Goal: Task Accomplishment & Management: Manage account settings

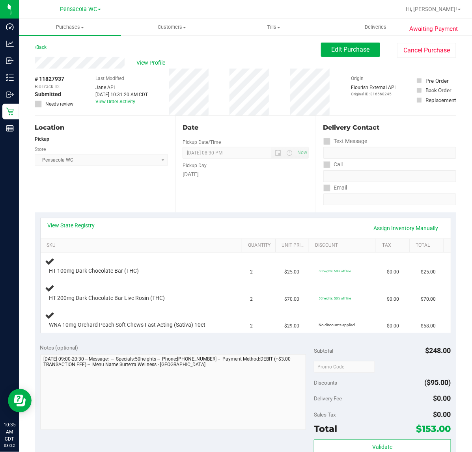
click at [91, 228] on link "View State Registry" at bounding box center [71, 226] width 47 height 8
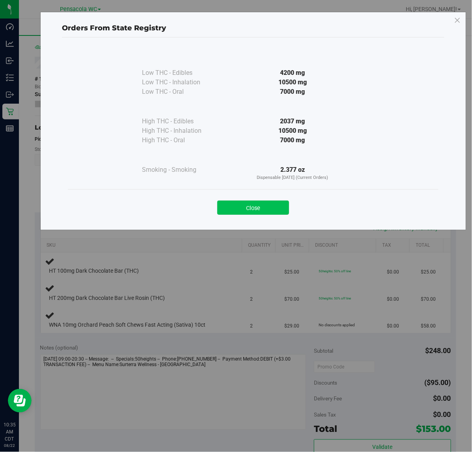
click at [270, 212] on button "Close" at bounding box center [253, 208] width 72 height 14
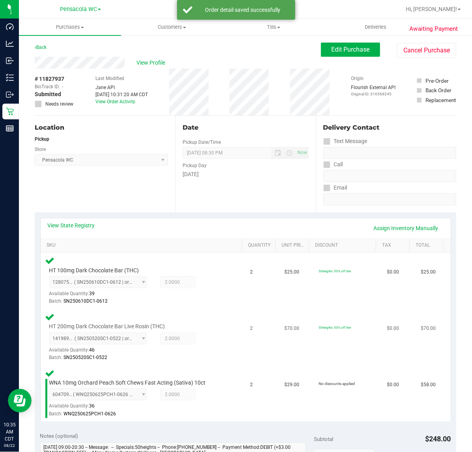
click at [324, 341] on td "50heights: 50% off line" at bounding box center [348, 337] width 68 height 56
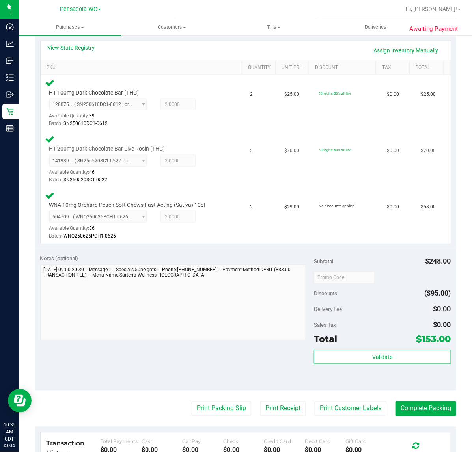
scroll to position [188, 0]
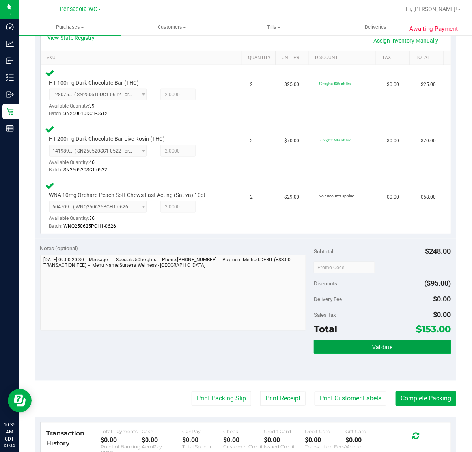
click at [379, 346] on span "Validate" at bounding box center [382, 348] width 20 height 6
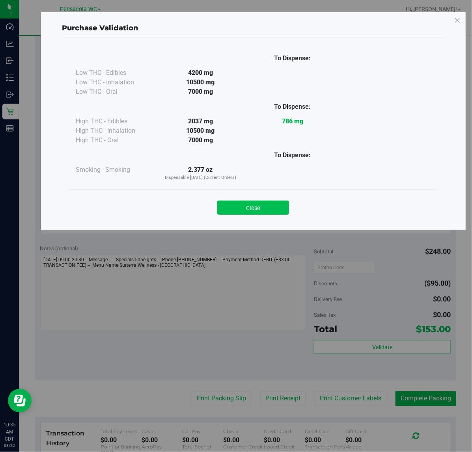
click at [279, 214] on button "Close" at bounding box center [253, 208] width 72 height 14
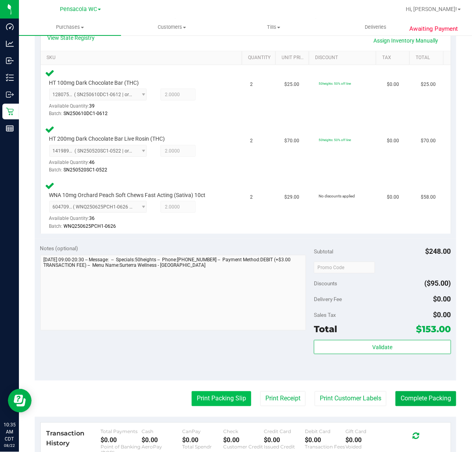
click at [224, 393] on button "Print Packing Slip" at bounding box center [222, 399] width 60 height 15
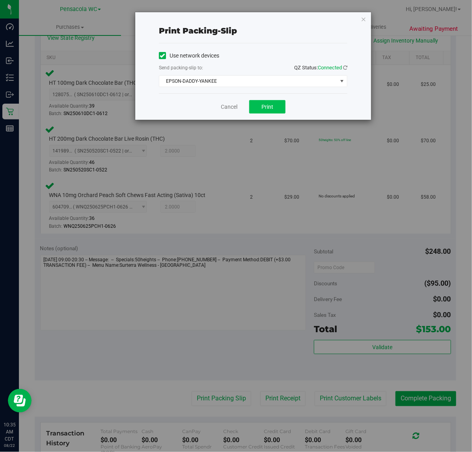
click at [269, 108] on span "Print" at bounding box center [267, 107] width 12 height 6
click at [249, 80] on span "EPSON-DADDY-YANKEE" at bounding box center [248, 81] width 178 height 11
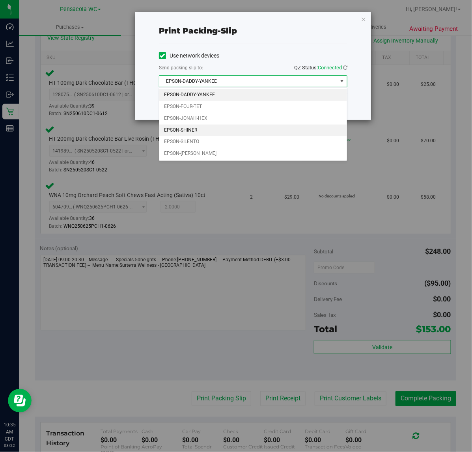
click at [200, 132] on li "EPSON-SHINER" at bounding box center [253, 131] width 188 height 12
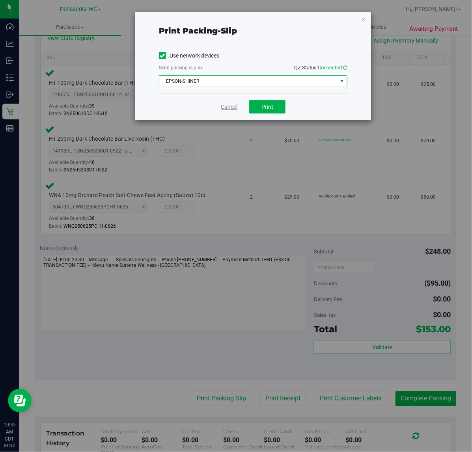
click at [229, 105] on link "Cancel" at bounding box center [229, 107] width 17 height 8
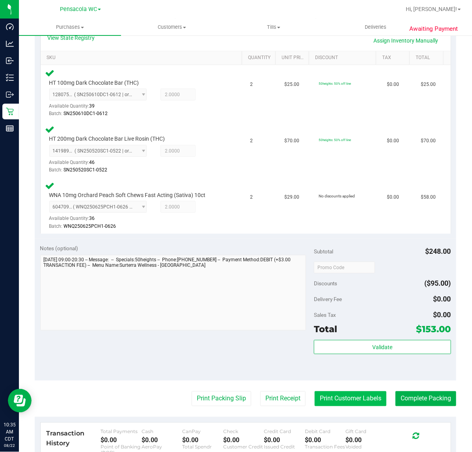
click at [358, 399] on button "Print Customer Labels" at bounding box center [351, 399] width 72 height 15
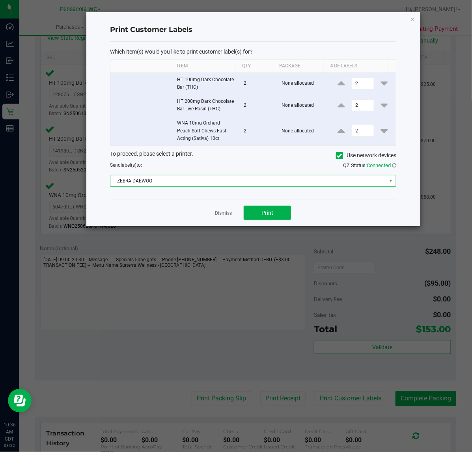
click at [186, 184] on span "ZEBRA-DAEWOO" at bounding box center [248, 180] width 276 height 11
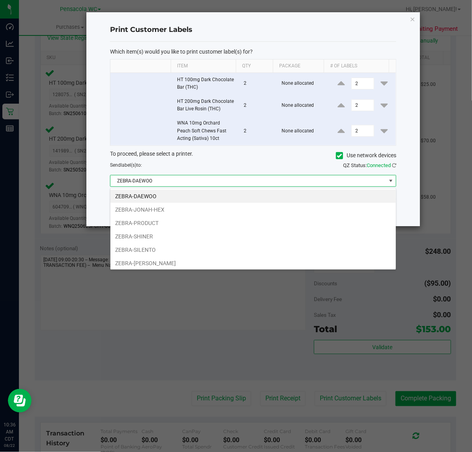
scroll to position [12, 286]
click at [150, 241] on li "ZEBRA-SHINER" at bounding box center [252, 236] width 285 height 13
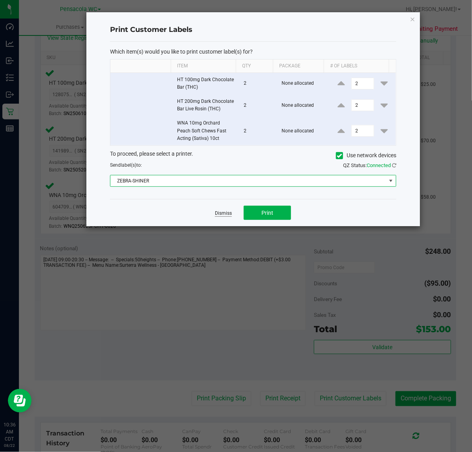
click at [227, 212] on link "Dismiss" at bounding box center [223, 213] width 17 height 7
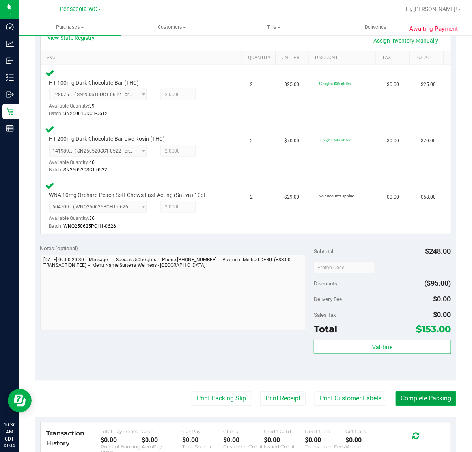
click at [418, 400] on button "Complete Packing" at bounding box center [425, 399] width 61 height 15
